Goal: Task Accomplishment & Management: Manage account settings

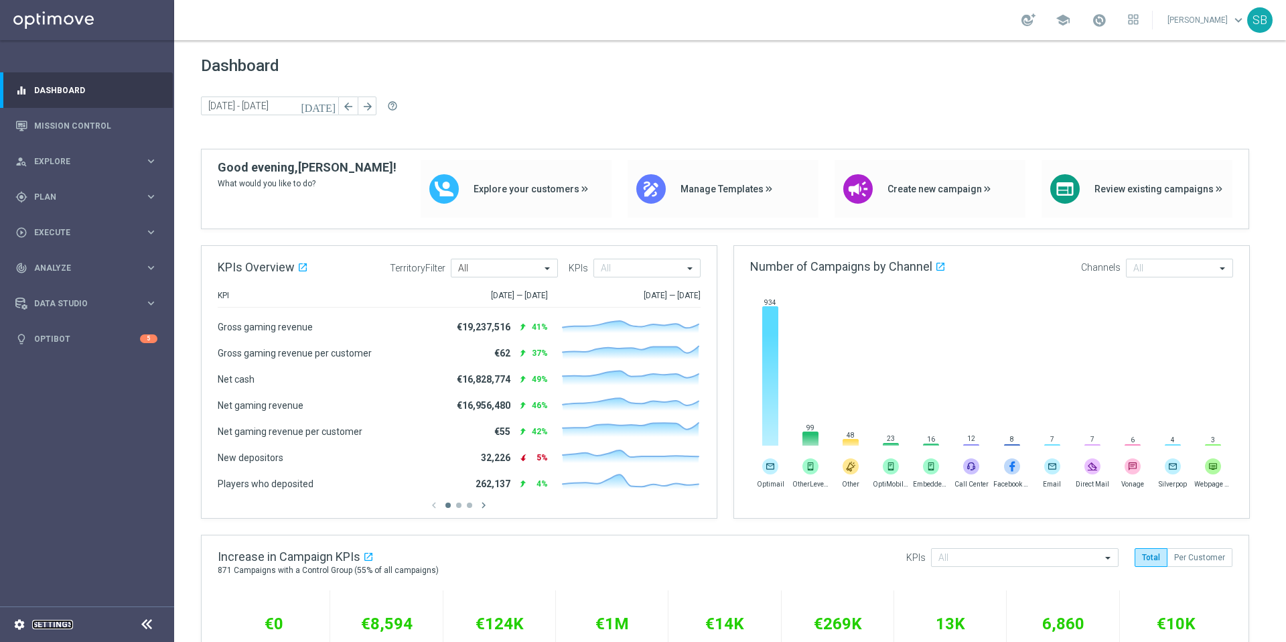
click at [62, 626] on link "Settings" at bounding box center [52, 624] width 41 height 8
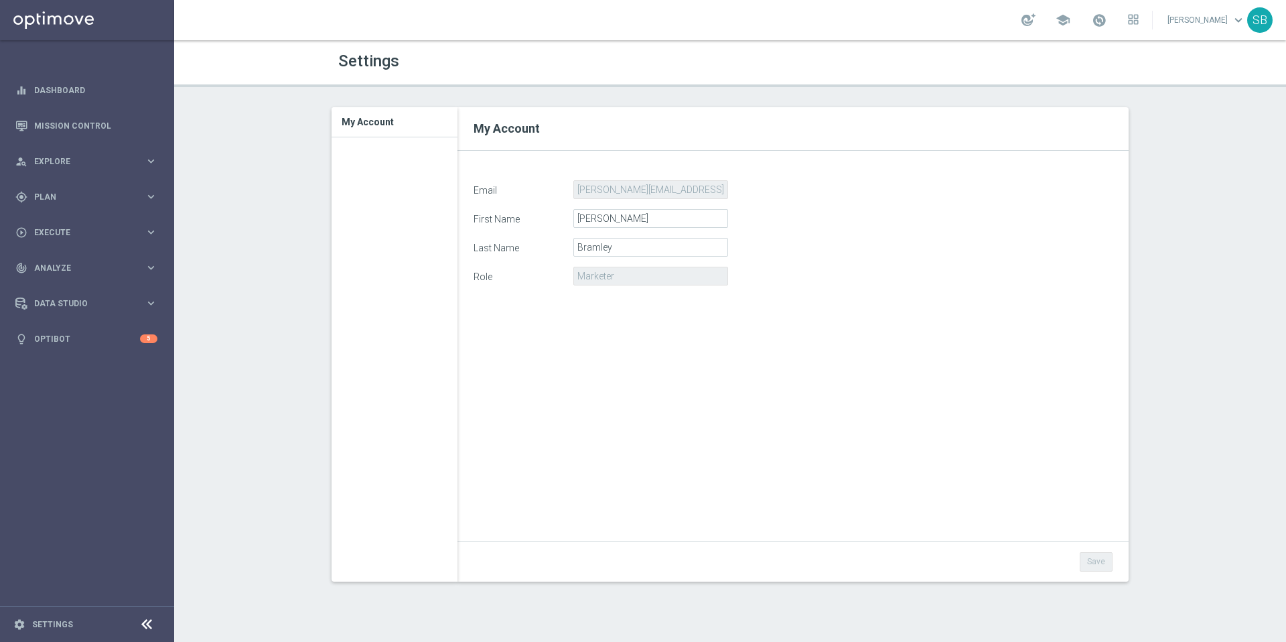
click at [384, 123] on h3 "My Account" at bounding box center [395, 121] width 106 height 29
click at [19, 628] on icon "settings" at bounding box center [19, 624] width 12 height 12
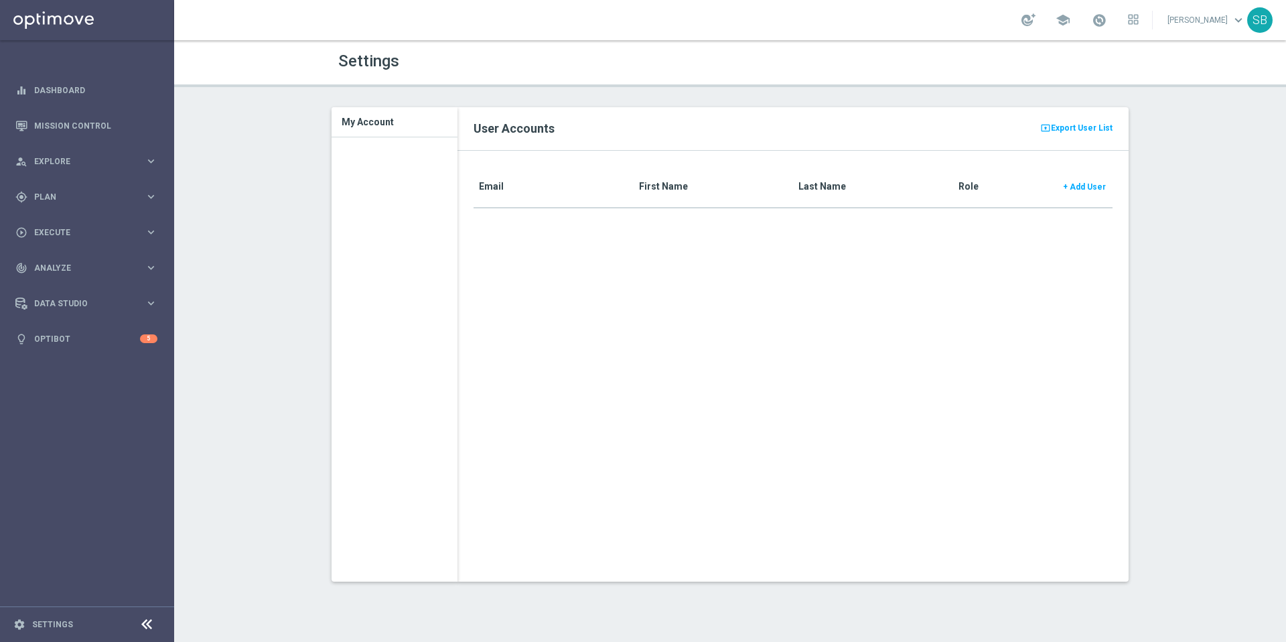
click at [143, 622] on icon at bounding box center [147, 624] width 16 height 16
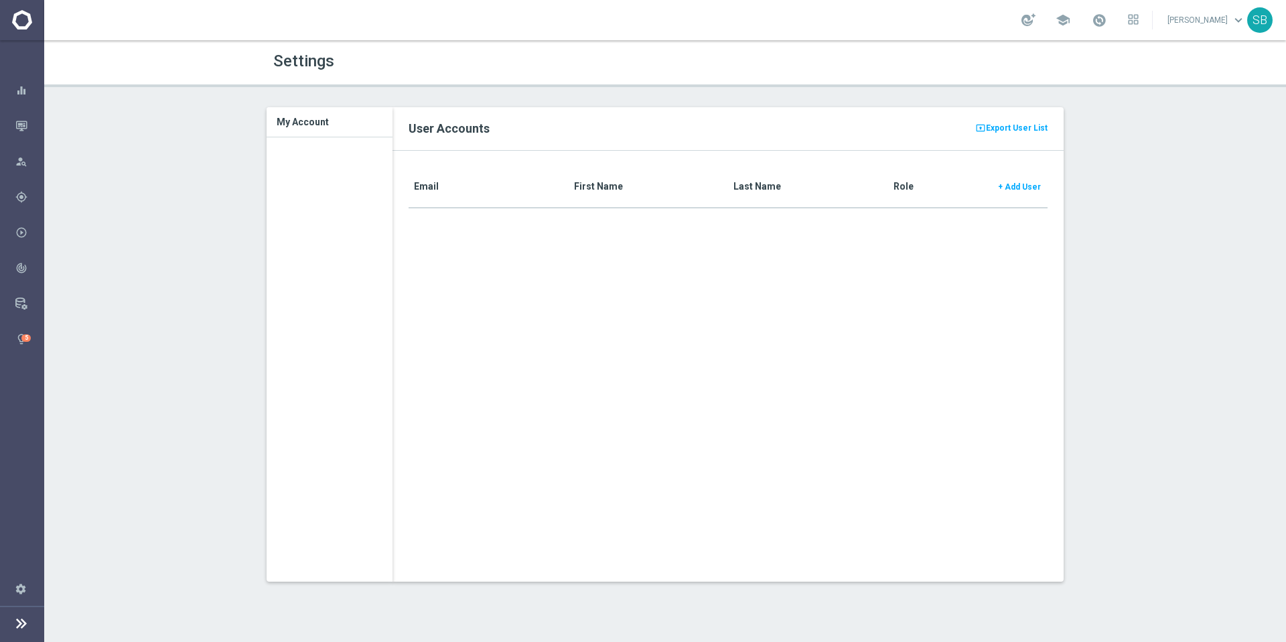
click at [21, 626] on icon at bounding box center [21, 623] width 16 height 16
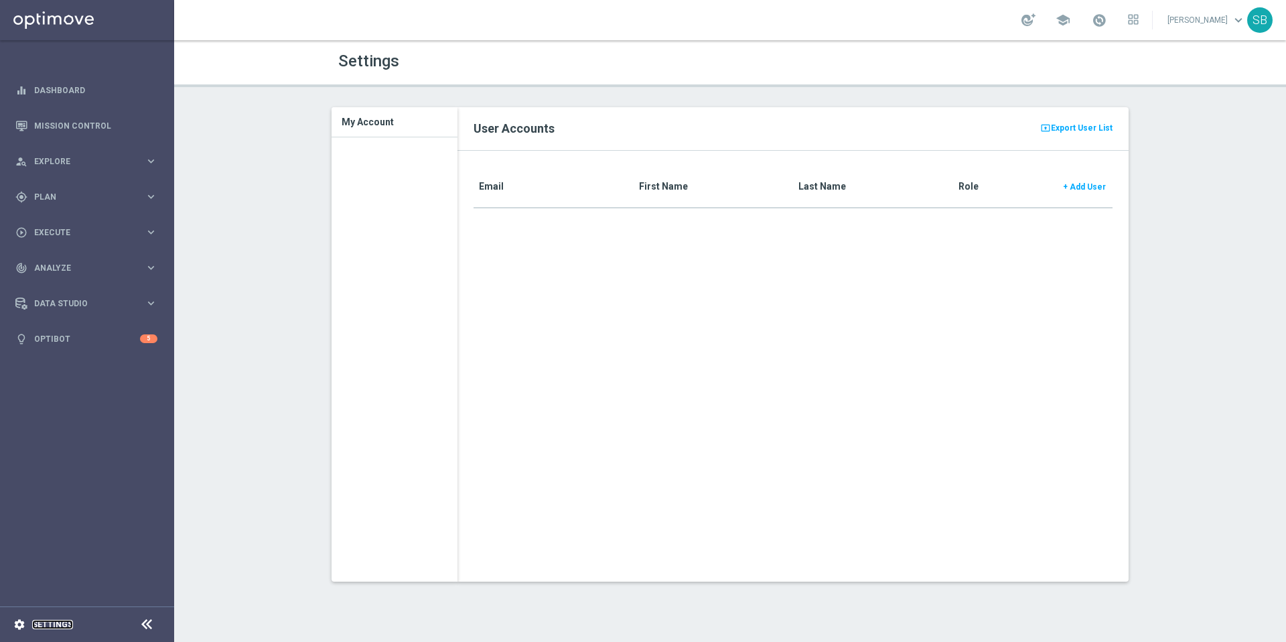
click at [50, 625] on link "Settings" at bounding box center [52, 624] width 41 height 8
click at [46, 93] on link "Dashboard" at bounding box center [95, 89] width 123 height 35
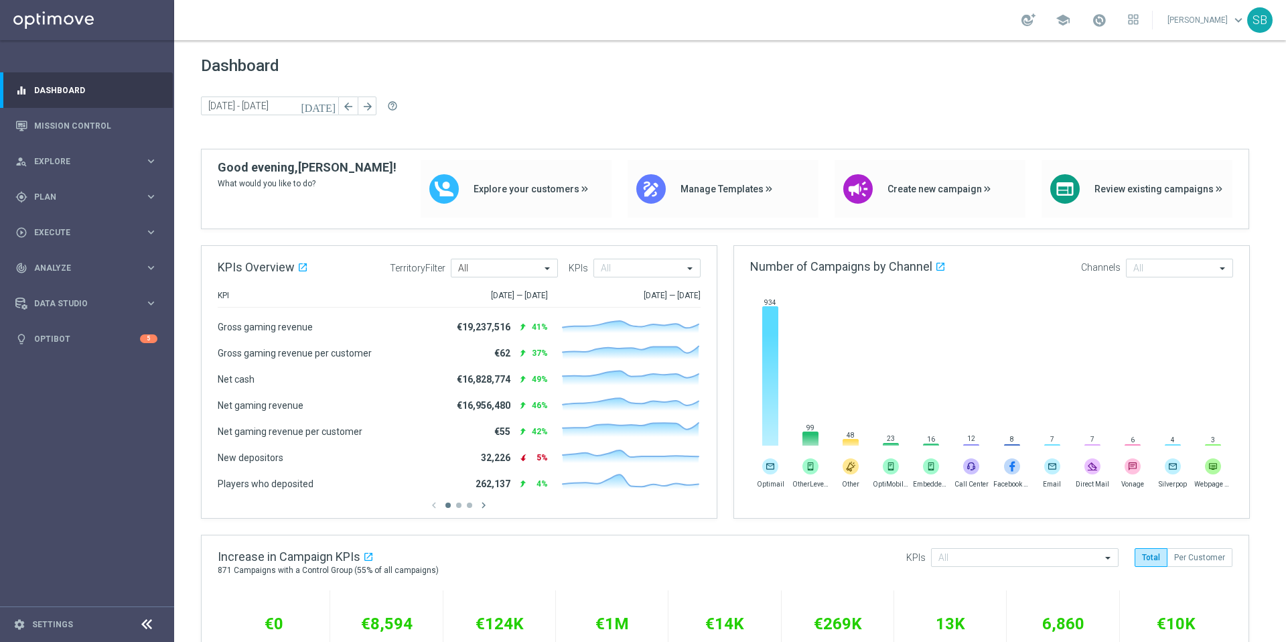
click at [147, 626] on icon at bounding box center [147, 624] width 16 height 16
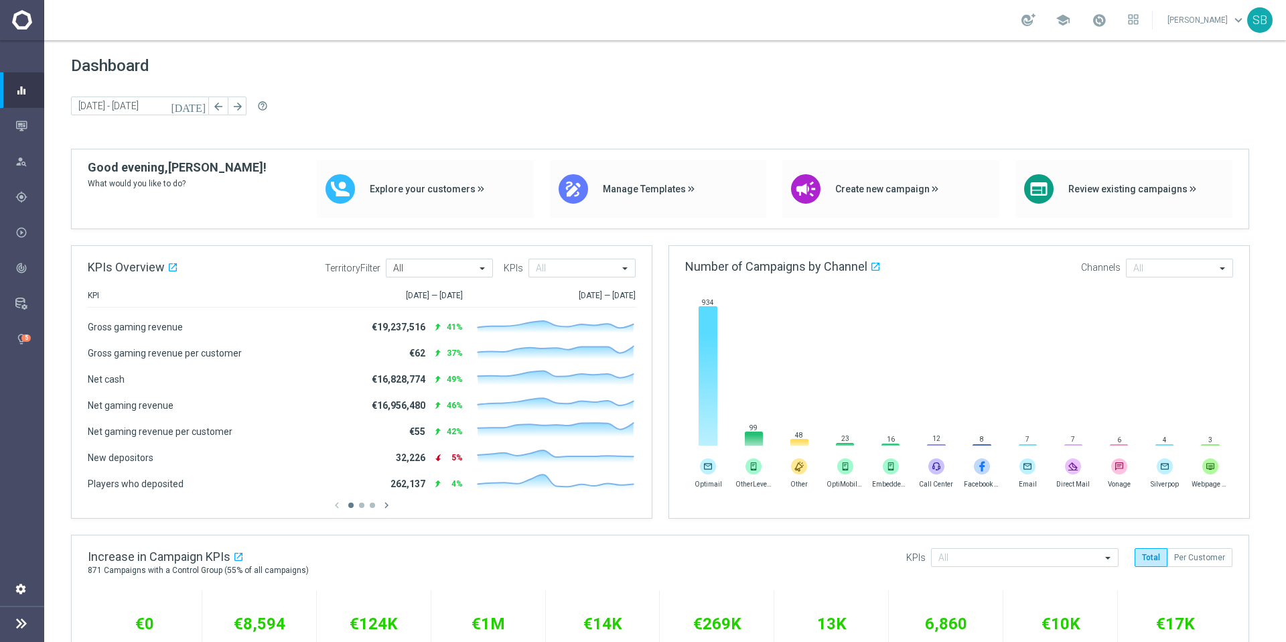
click at [26, 593] on icon "settings" at bounding box center [21, 588] width 12 height 12
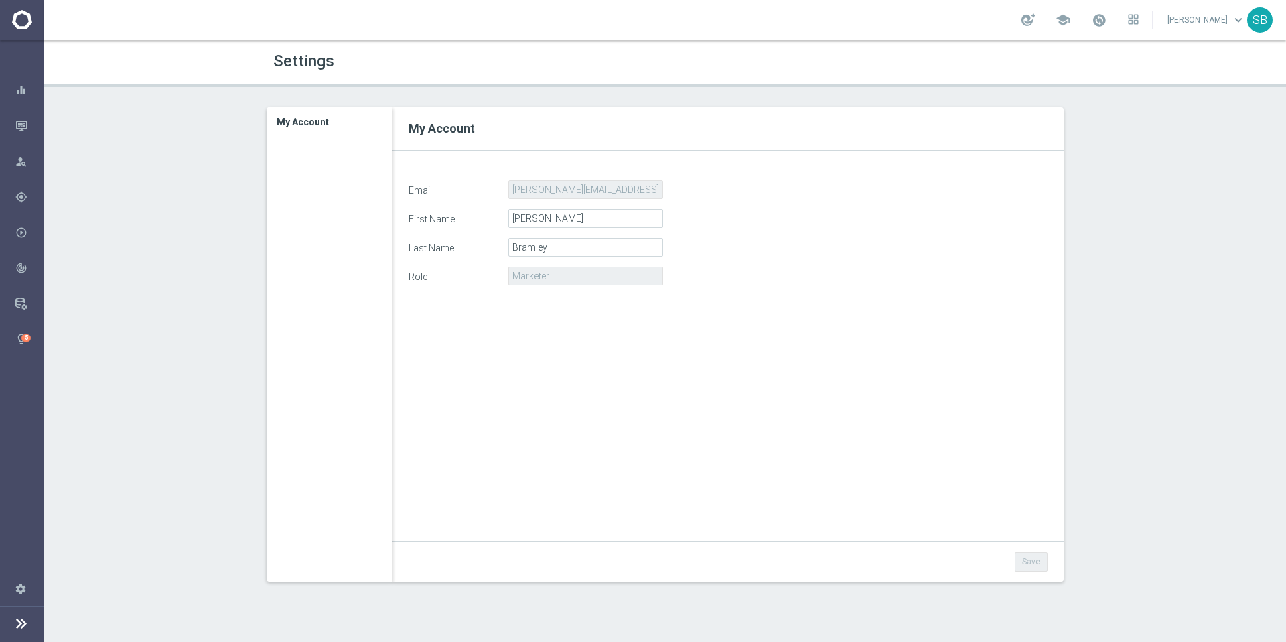
click at [321, 123] on h3 "My Account" at bounding box center [330, 121] width 106 height 29
click at [20, 587] on icon "settings" at bounding box center [21, 588] width 12 height 12
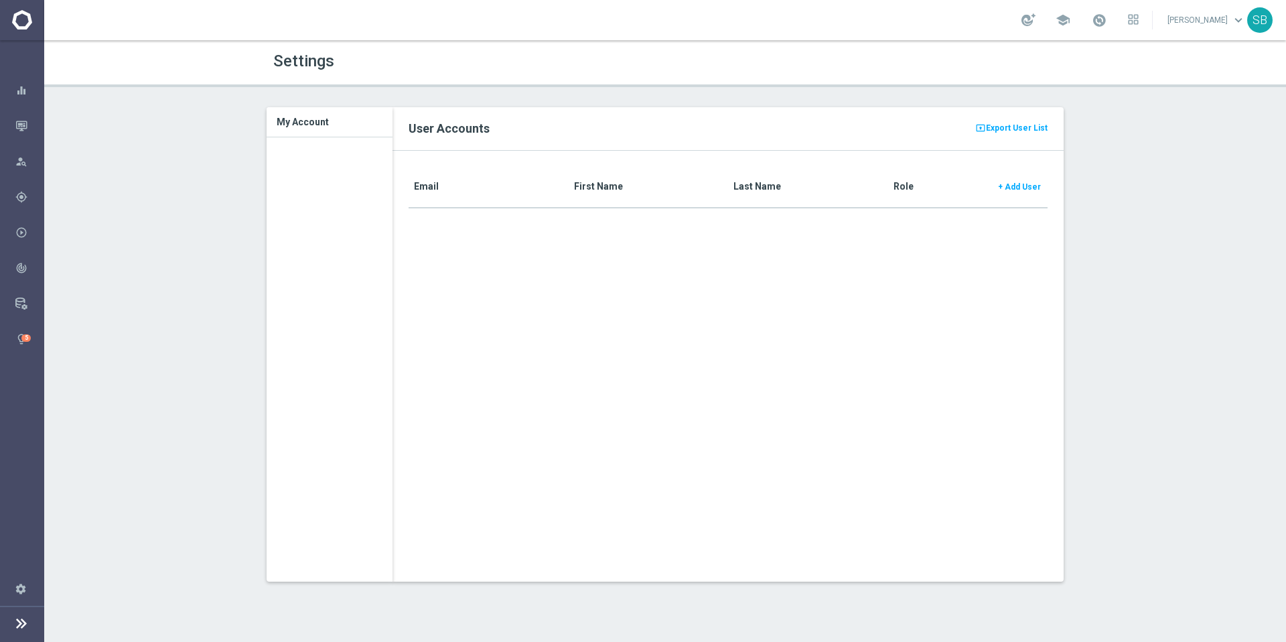
click at [21, 621] on icon at bounding box center [21, 623] width 16 height 16
